Goal: Communication & Community: Answer question/provide support

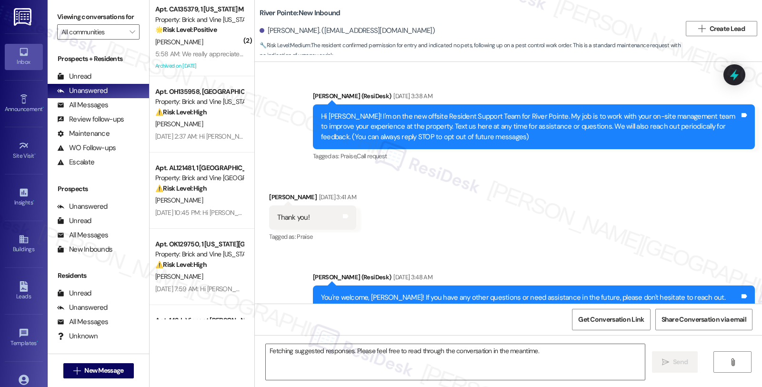
scroll to position [8218, 0]
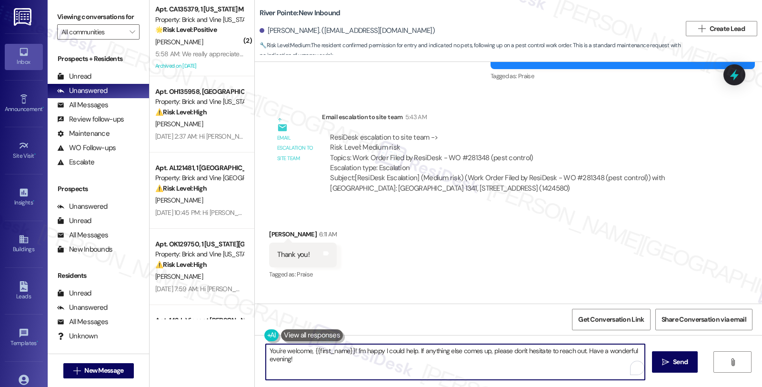
drag, startPoint x: 350, startPoint y: 351, endPoint x: 358, endPoint y: 365, distance: 16.7
click at [358, 365] on textarea "You're welcome, {{first_name}}! I'm happy I could help. If anything else comes …" at bounding box center [455, 362] width 379 height 36
paste textarea "We have added him to our pest control service for 08/20/2025"
click at [472, 352] on textarea "You're welcome, {{first_name}}. Just to give you an update, we have added him t…" at bounding box center [455, 362] width 379 height 36
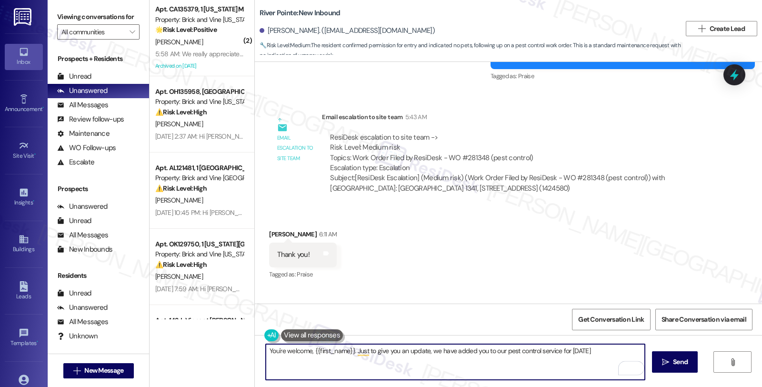
click at [604, 350] on textarea "You're welcome, {{first_name}}. Just to give you an update, we have added you t…" at bounding box center [455, 362] width 379 height 36
type textarea "You're welcome, {{first_name}}. Just to give you an update, we have added you t…"
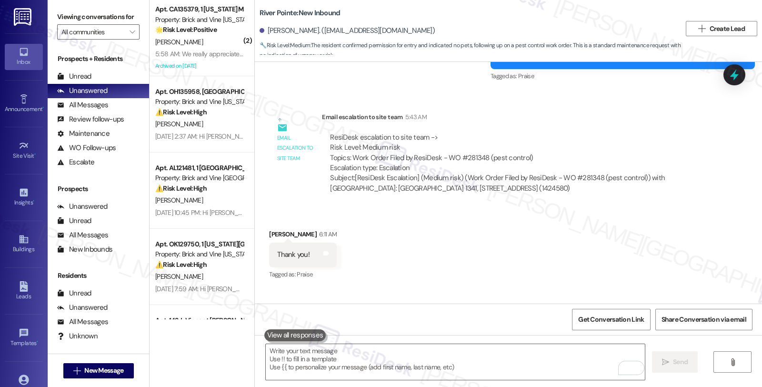
click at [631, 208] on div "Received via SMS Donald Morris 6:11 AM Thank you! Tags and notes Tagged as: Pra…" at bounding box center [508, 248] width 507 height 81
click at [99, 110] on div "All Messages" at bounding box center [82, 105] width 51 height 10
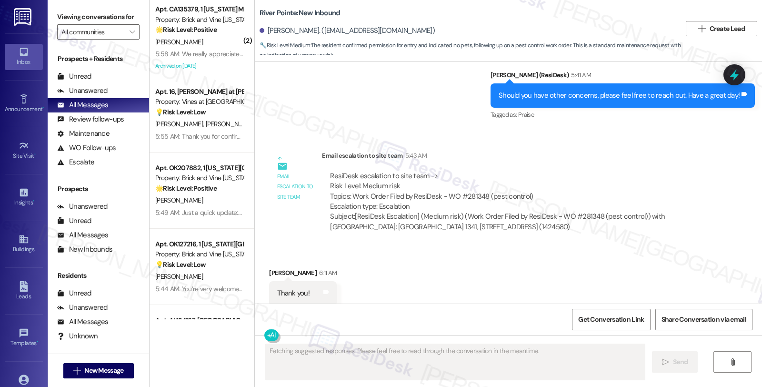
scroll to position [8299, 0]
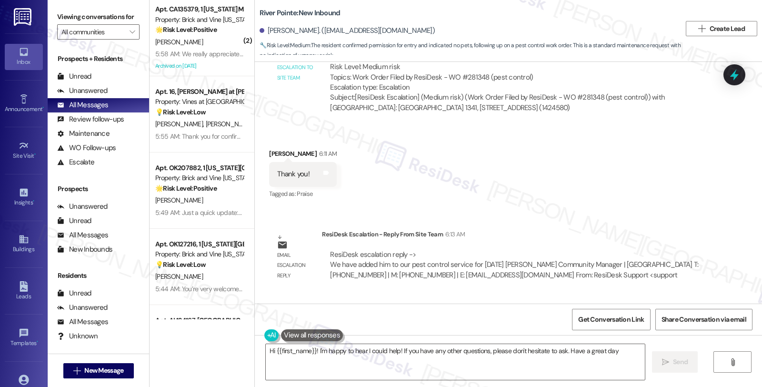
type textarea "Hi {{first_name}}! I'm happy to hear I could help! If you have any other questi…"
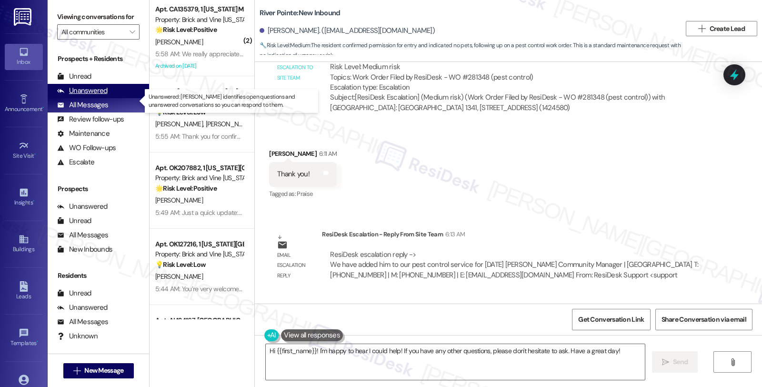
click at [96, 96] on div "Unanswered" at bounding box center [82, 91] width 50 height 10
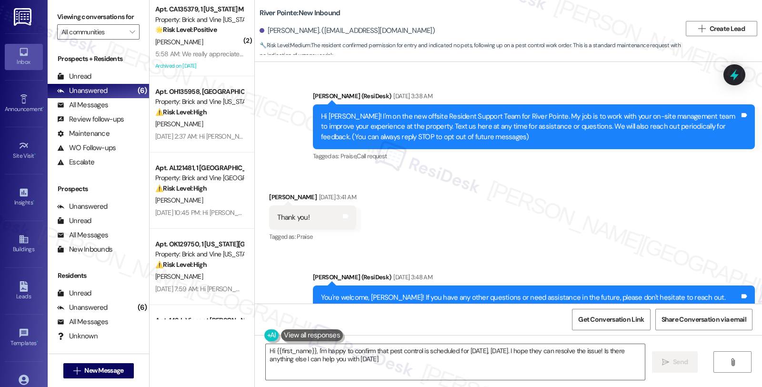
type textarea "Hi {{first_name}}, I'm happy to confirm that pest control is scheduled for tomo…"
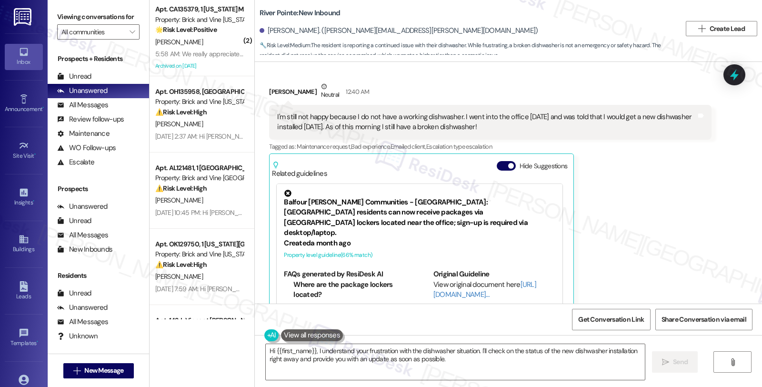
scroll to position [4428, 0]
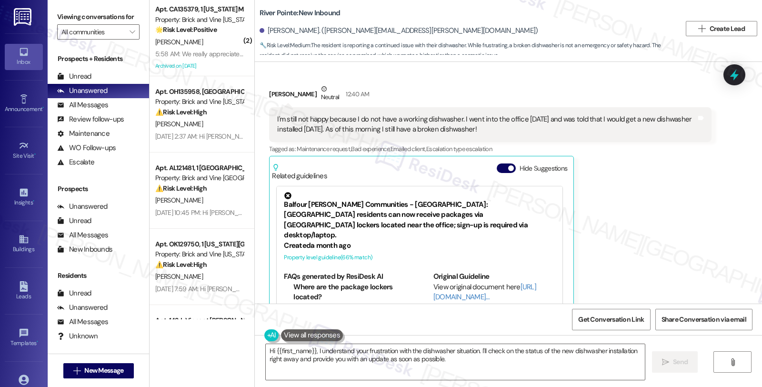
click at [275, 84] on div "[PERSON_NAME] Neutral 12:40 AM" at bounding box center [490, 95] width 442 height 23
copy div "[PERSON_NAME]"
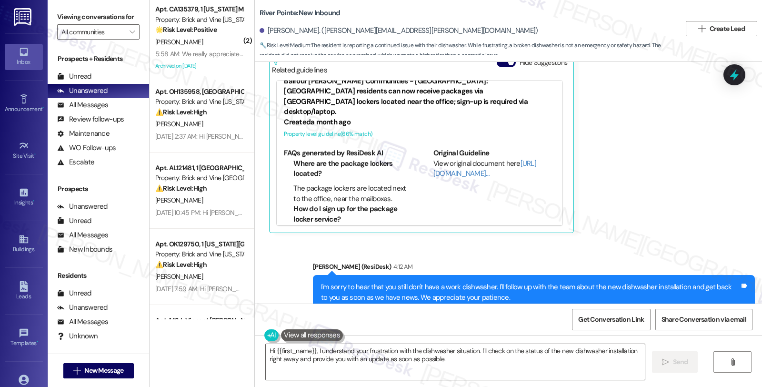
scroll to position [4640, 0]
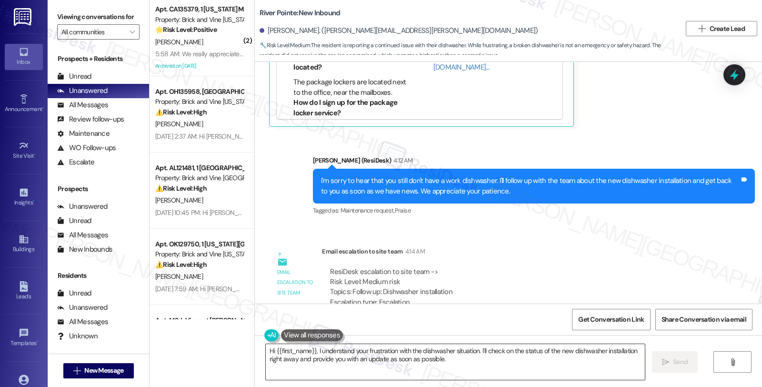
click at [266, 351] on textarea "Hi {{first_name}}, I understand your frustration with the dishwasher situation.…" at bounding box center [455, 362] width 379 height 36
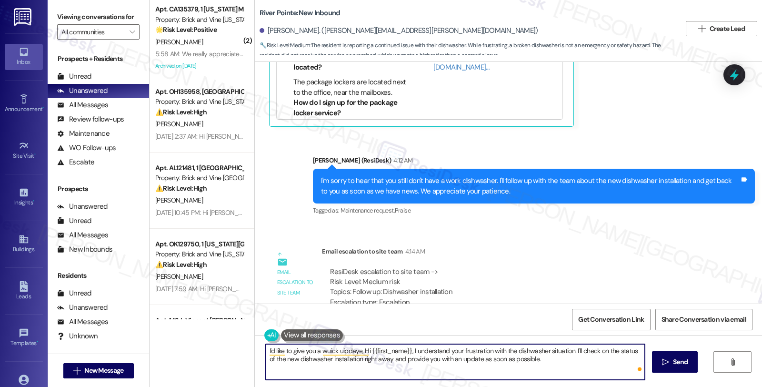
paste textarea "[PERSON_NAME]"
click at [326, 354] on textarea "I'd like to give you a quick update, [PERSON_NAME] Hi {{first_name}}, I underst…" at bounding box center [455, 362] width 379 height 36
drag, startPoint x: 364, startPoint y: 350, endPoint x: 557, endPoint y: 363, distance: 193.4
click at [557, 363] on textarea "I'd like to give you an update, [PERSON_NAME] Hi {{first_name}}, I understand y…" at bounding box center [455, 362] width 379 height 36
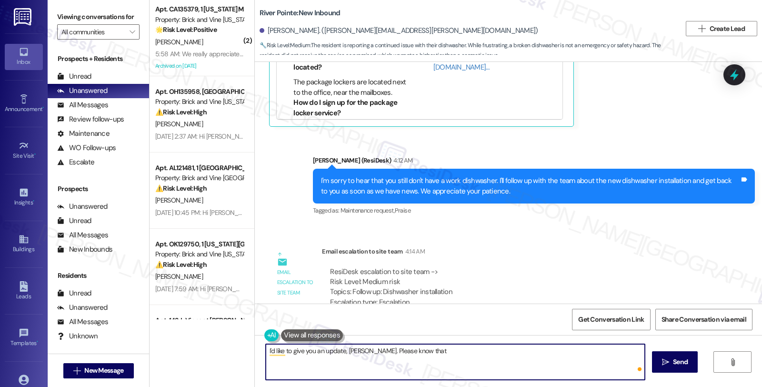
paste textarea "[PERSON_NAME] arrived late [DATE] and will be replaced on 08/20"
click at [426, 349] on textarea "I'd like to give you an update, [PERSON_NAME]. Please know that the Dishwasher …" at bounding box center [455, 362] width 379 height 36
click at [603, 353] on textarea "I'd like to give you an update, [PERSON_NAME]. Please know that the dishwasher …" at bounding box center [455, 362] width 379 height 36
type textarea "I'd like to give you an update, [PERSON_NAME]. Please know that the dishwasher …"
click at [660, 362] on span " Send" at bounding box center [675, 362] width 30 height 10
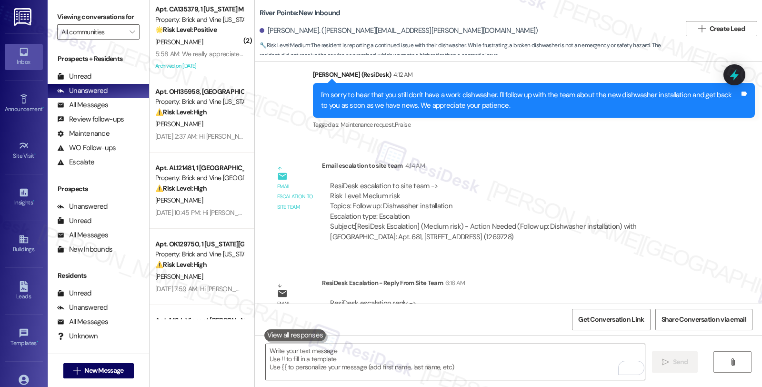
scroll to position [4746, 0]
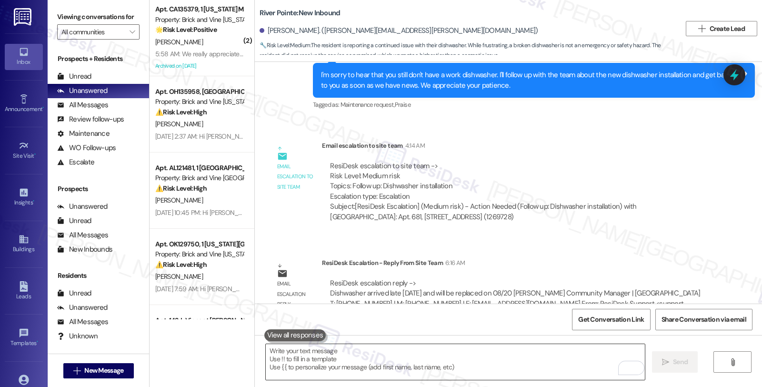
click at [505, 353] on textarea "To enrich screen reader interactions, please activate Accessibility in Grammarl…" at bounding box center [455, 362] width 379 height 36
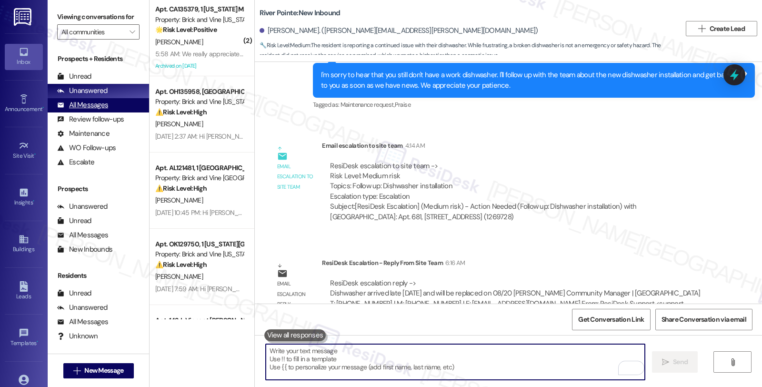
click at [85, 110] on div "All Messages" at bounding box center [82, 105] width 51 height 10
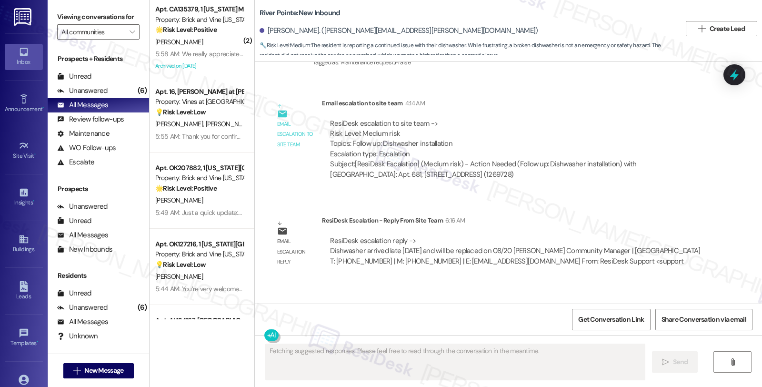
scroll to position [4836, 0]
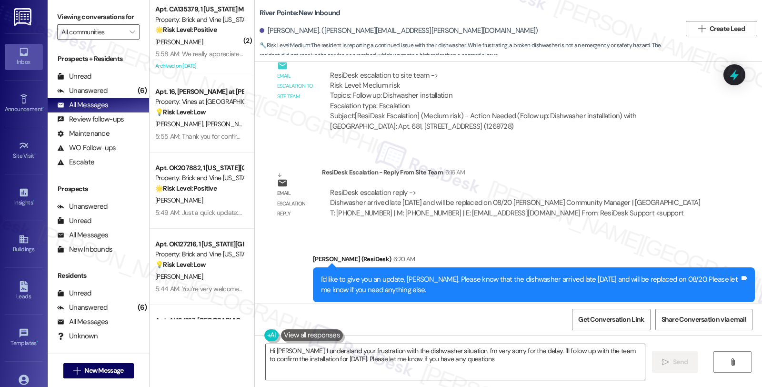
type textarea "Hi [PERSON_NAME], I understand your frustration with the dishwasher situation. …"
